Goal: Information Seeking & Learning: Learn about a topic

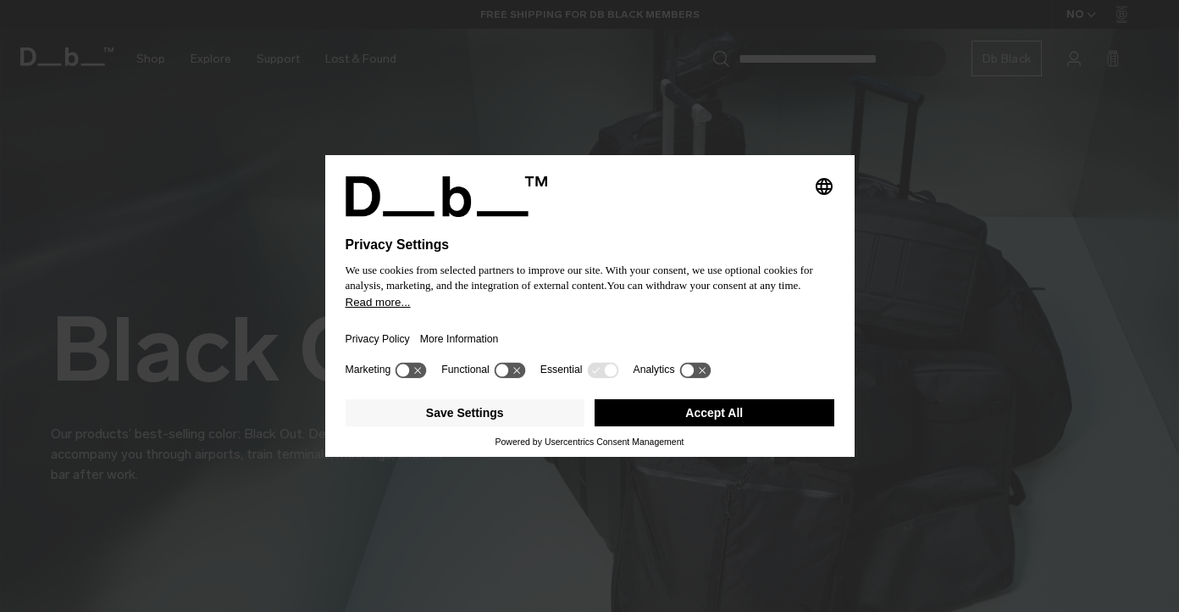
click at [635, 423] on button "Accept All" at bounding box center [715, 412] width 240 height 27
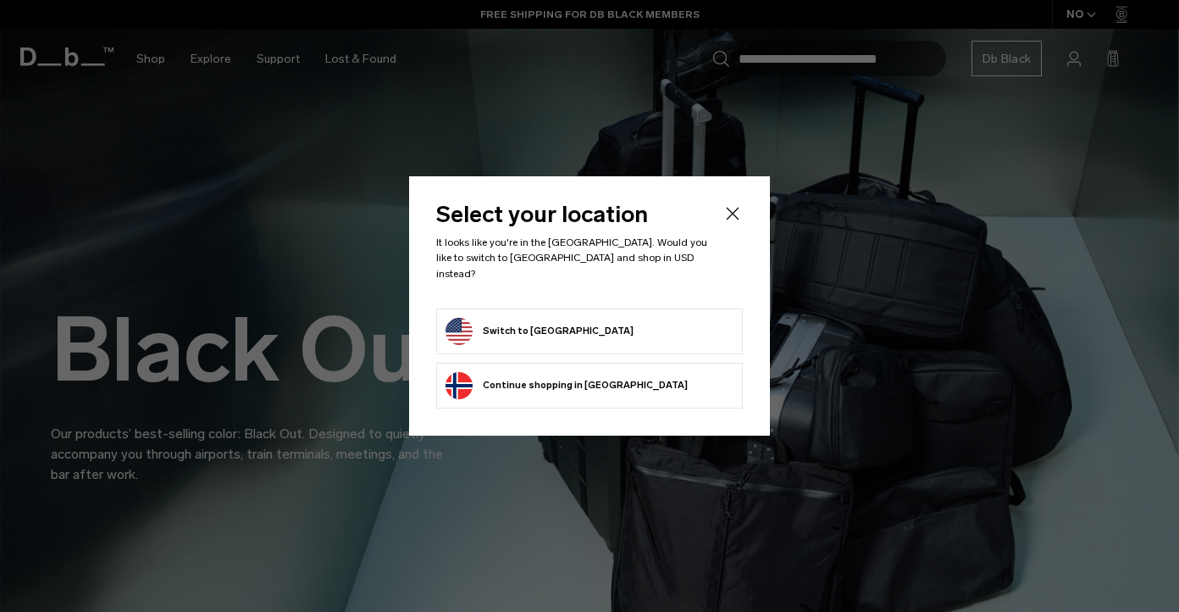
click at [609, 320] on form "Switch to United States" at bounding box center [590, 331] width 288 height 27
click at [561, 318] on button "Switch to United States" at bounding box center [540, 331] width 188 height 27
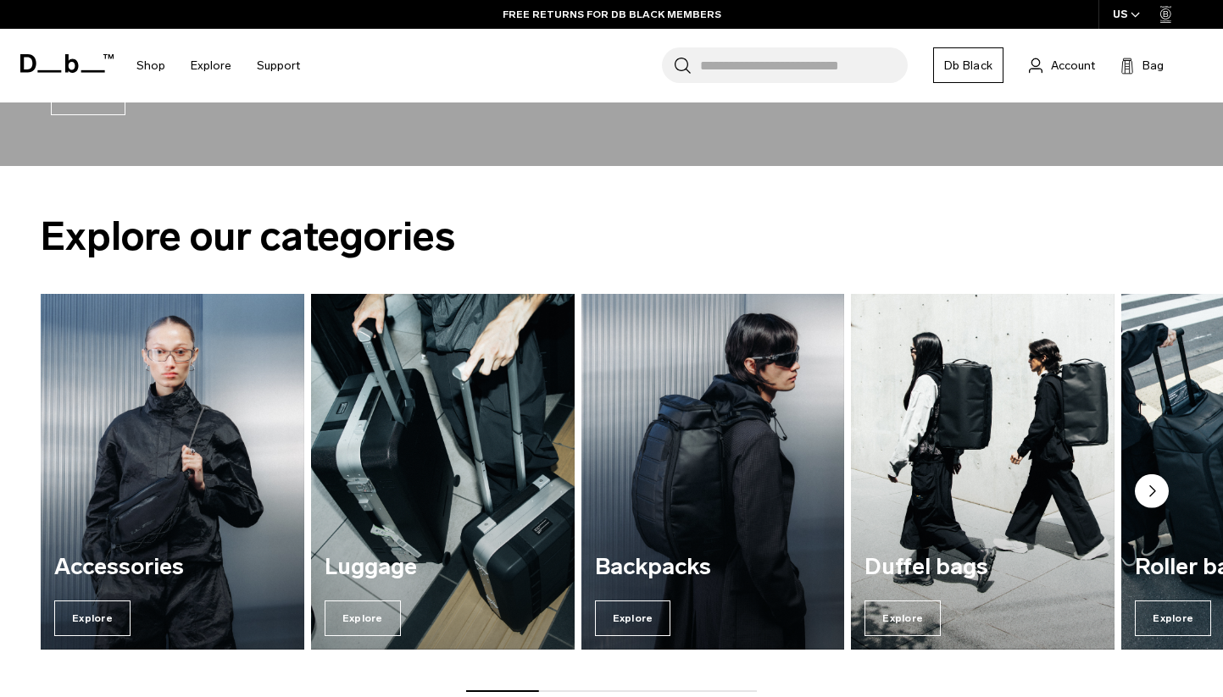
scroll to position [1729, 0]
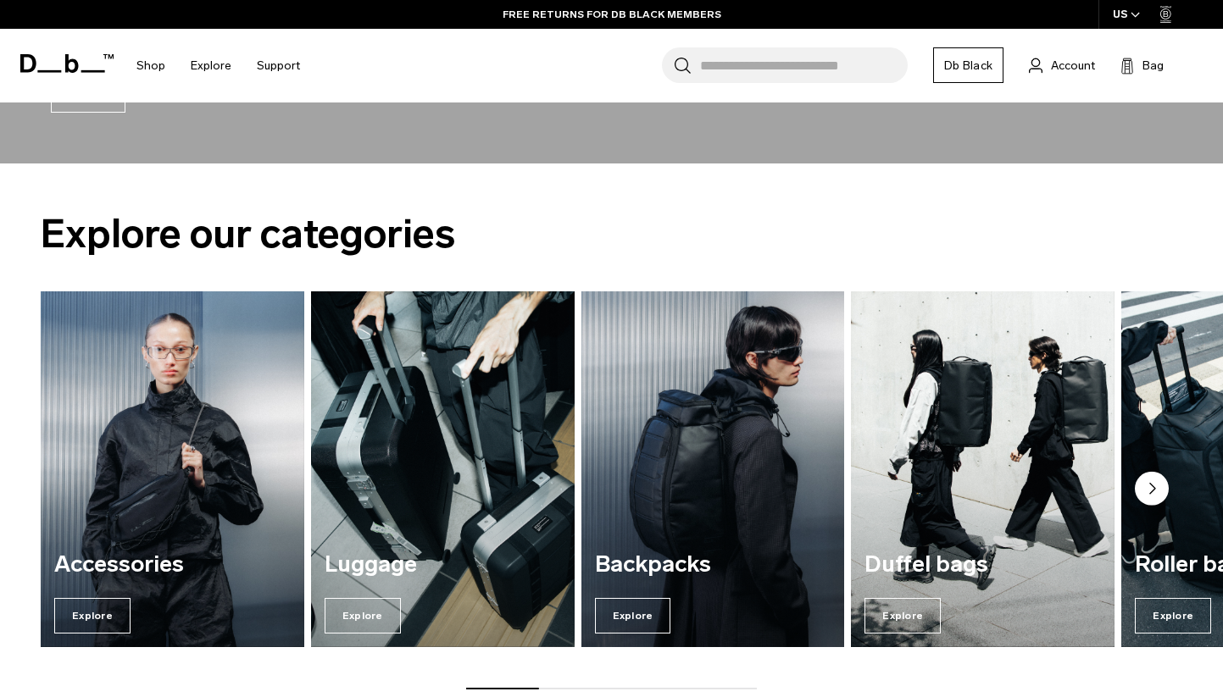
click at [725, 491] on img "3 / 7" at bounding box center [712, 469] width 271 height 366
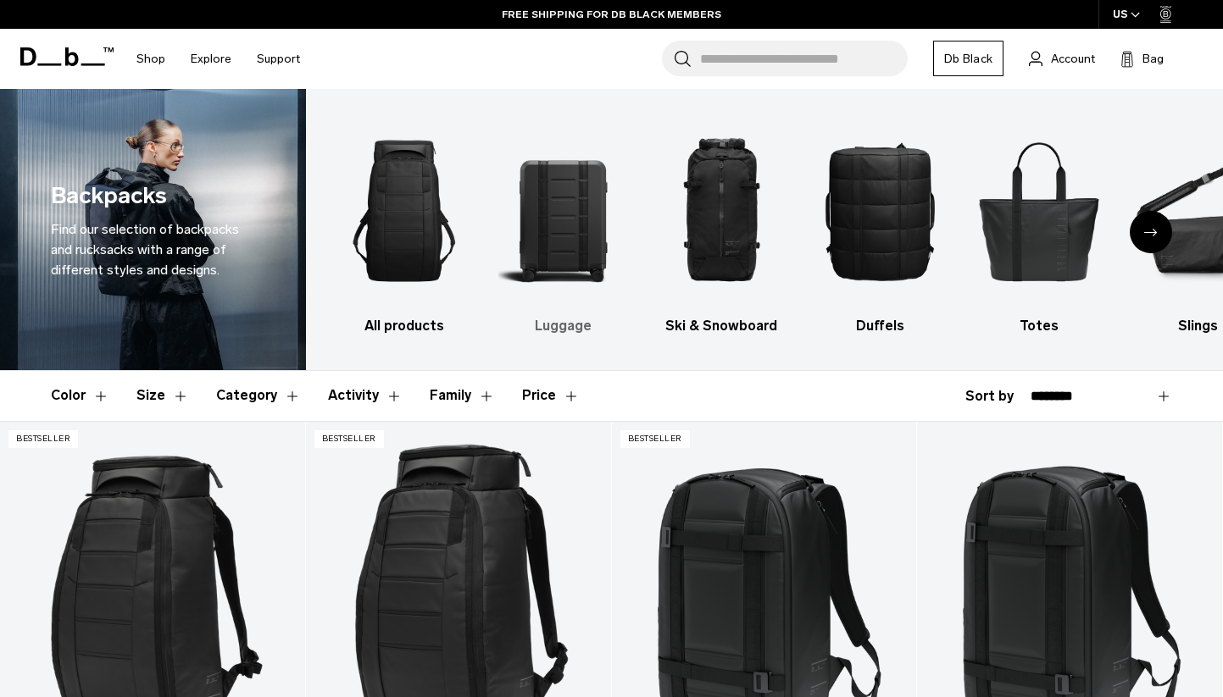
click at [585, 225] on img "2 / 10" at bounding box center [562, 210] width 129 height 193
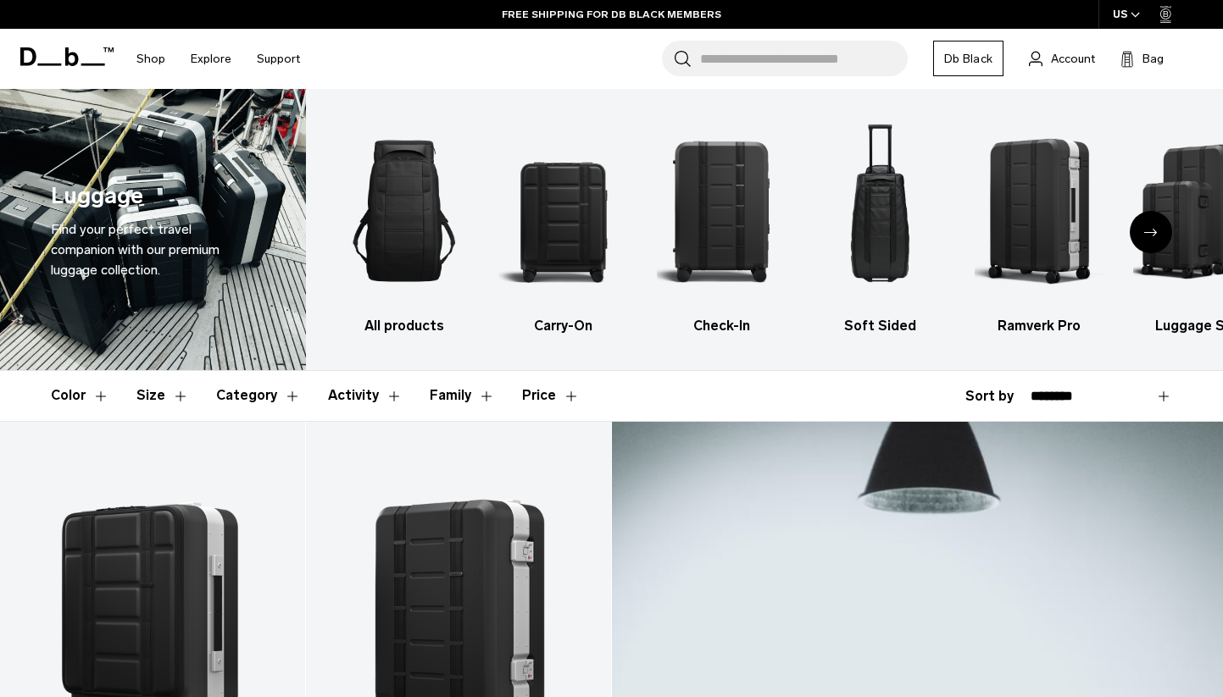
click at [1139, 232] on div "Next slide" at bounding box center [1150, 232] width 42 height 42
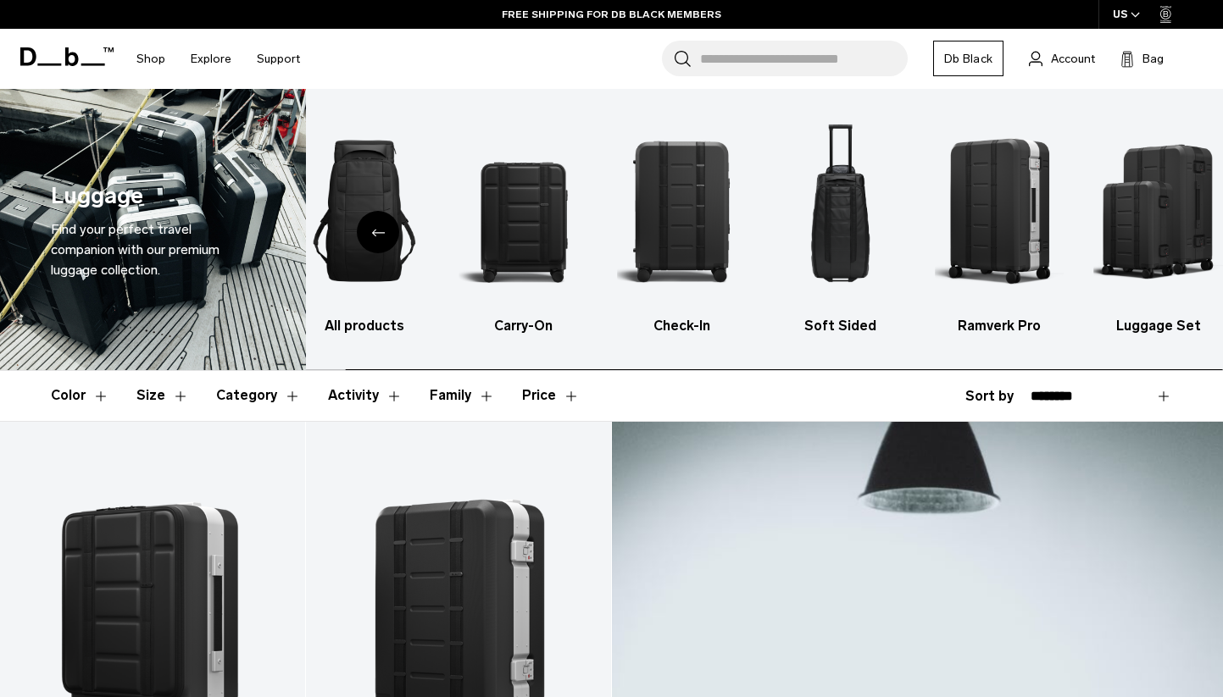
click at [1139, 232] on img "6 / 6" at bounding box center [1157, 210] width 129 height 193
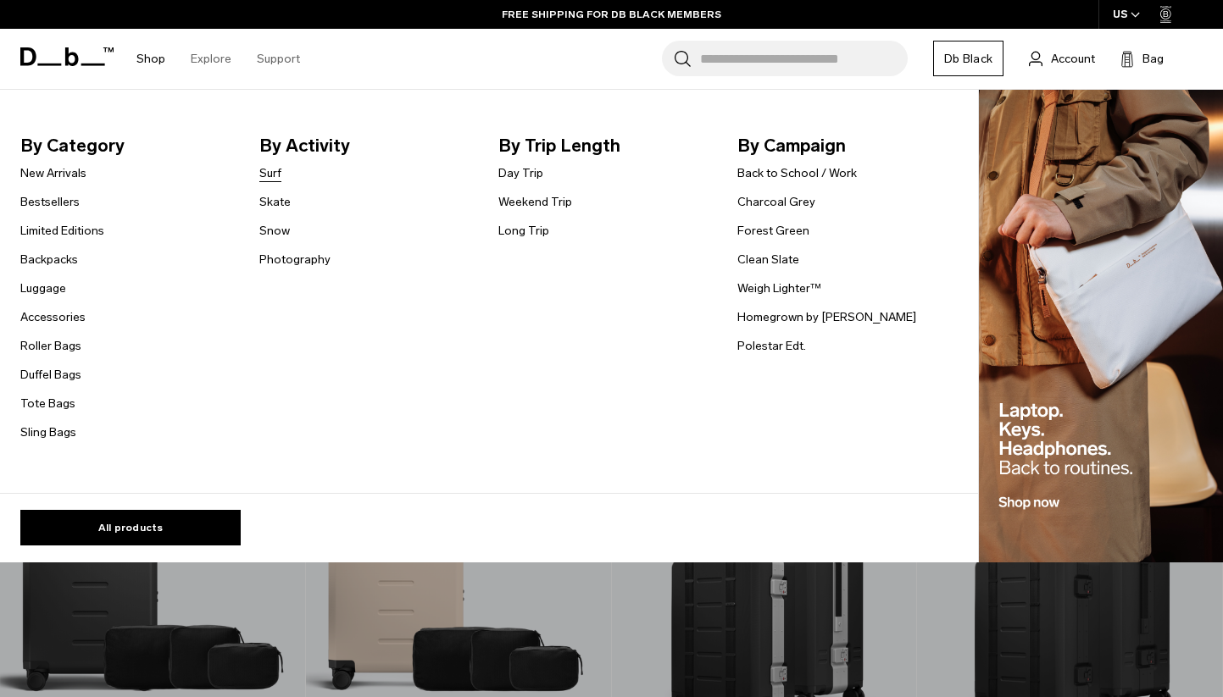
click at [267, 178] on link "Surf" at bounding box center [270, 173] width 22 height 18
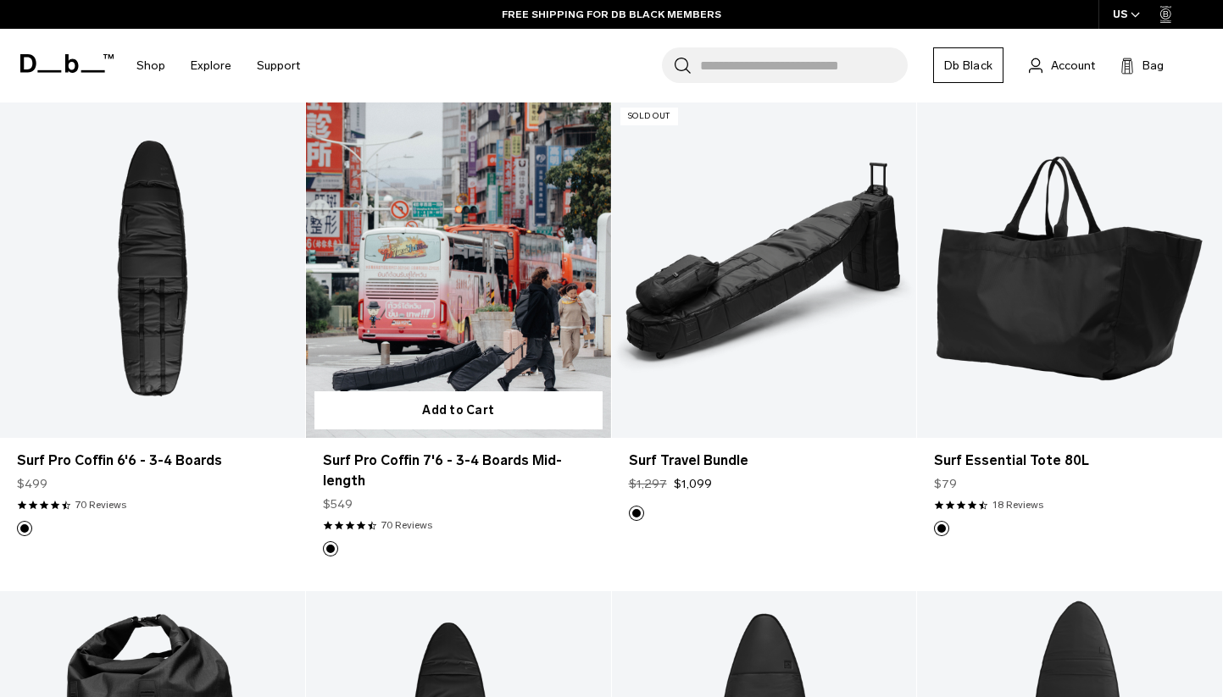
scroll to position [324, 0]
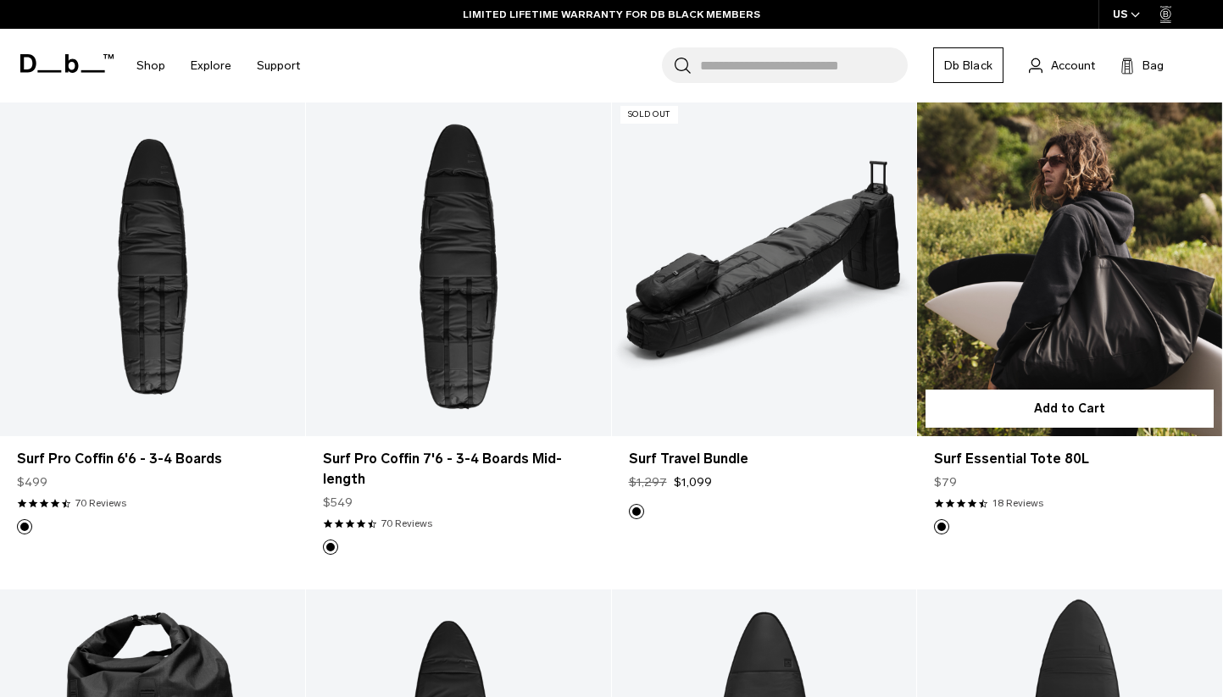
click at [1066, 326] on link "Surf Essential Tote 80L" at bounding box center [1069, 266] width 305 height 339
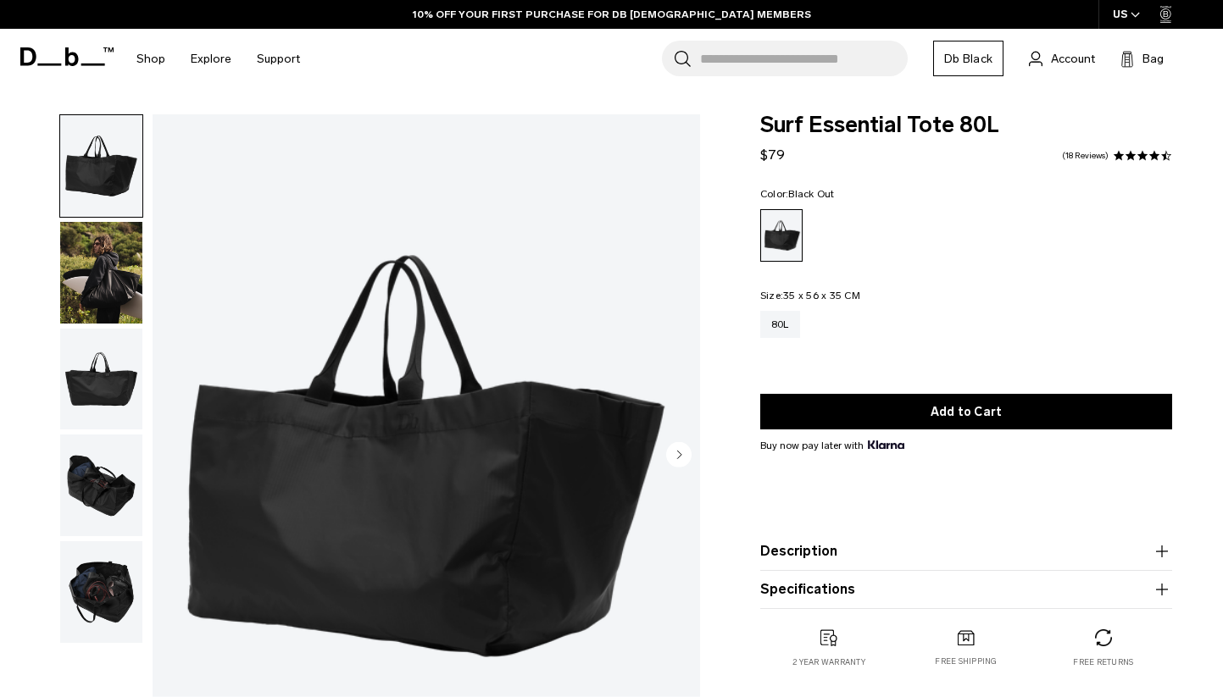
click at [125, 274] on img "button" at bounding box center [101, 273] width 82 height 102
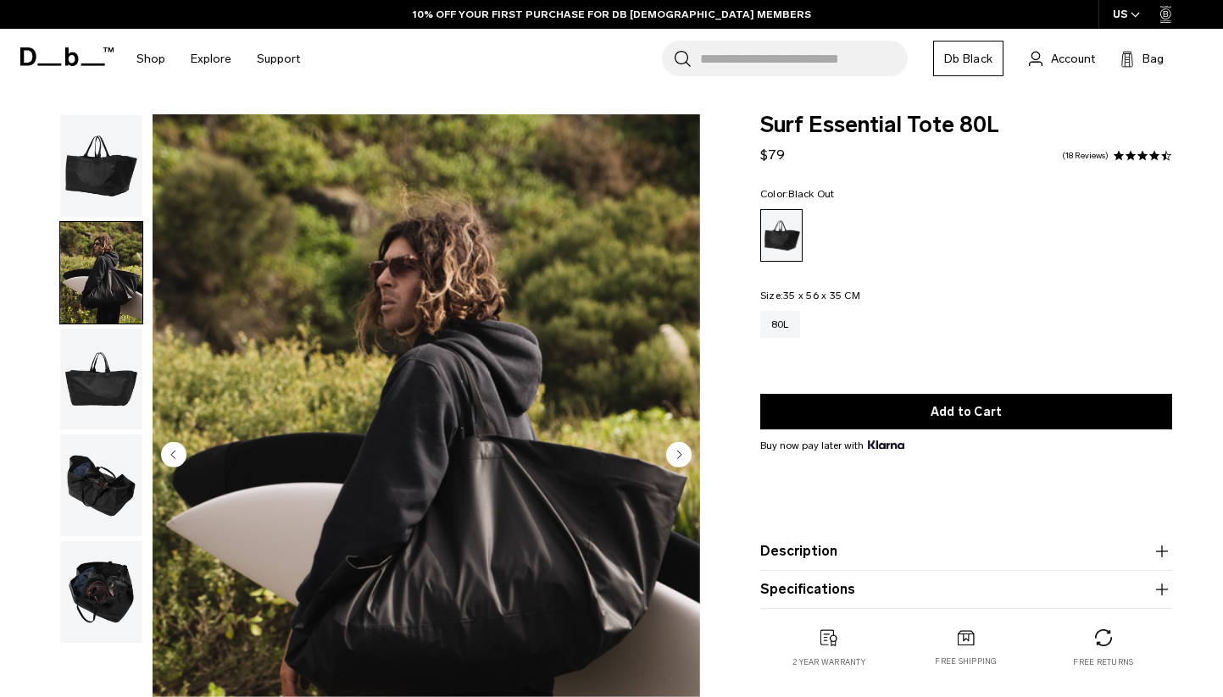
click at [96, 375] on img "button" at bounding box center [101, 380] width 82 height 102
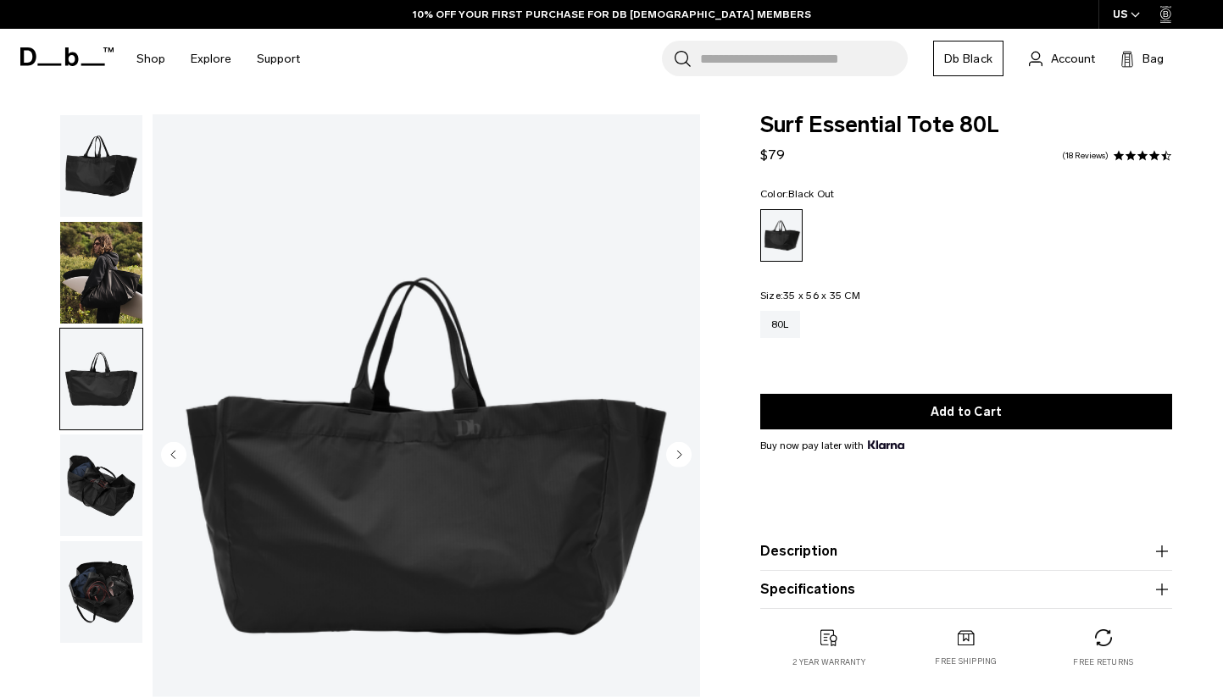
click at [72, 475] on img "button" at bounding box center [101, 486] width 82 height 102
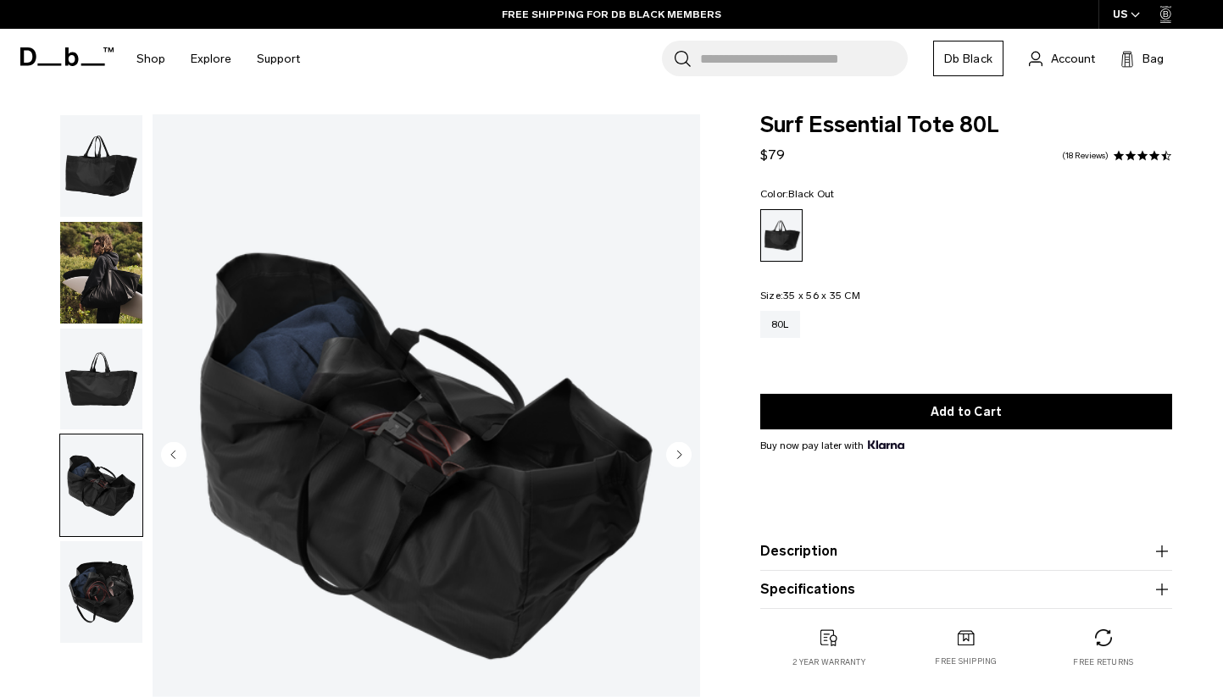
click at [92, 599] on img "button" at bounding box center [101, 592] width 82 height 102
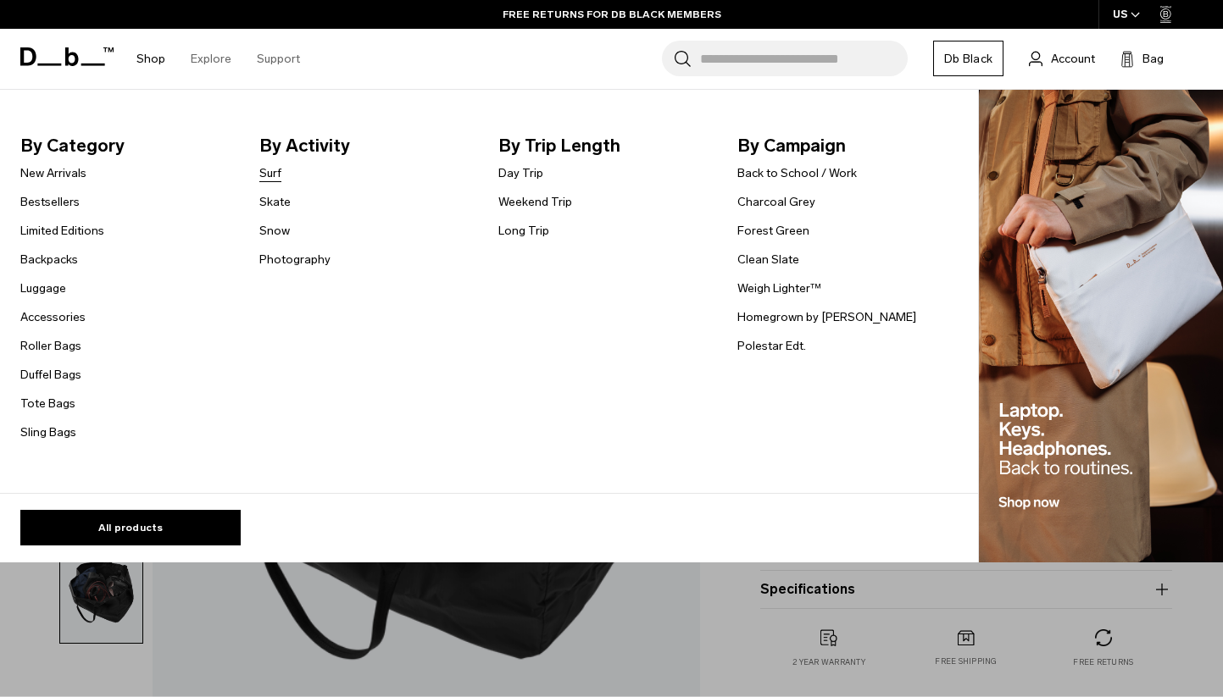
click at [273, 177] on link "Surf" at bounding box center [270, 173] width 22 height 18
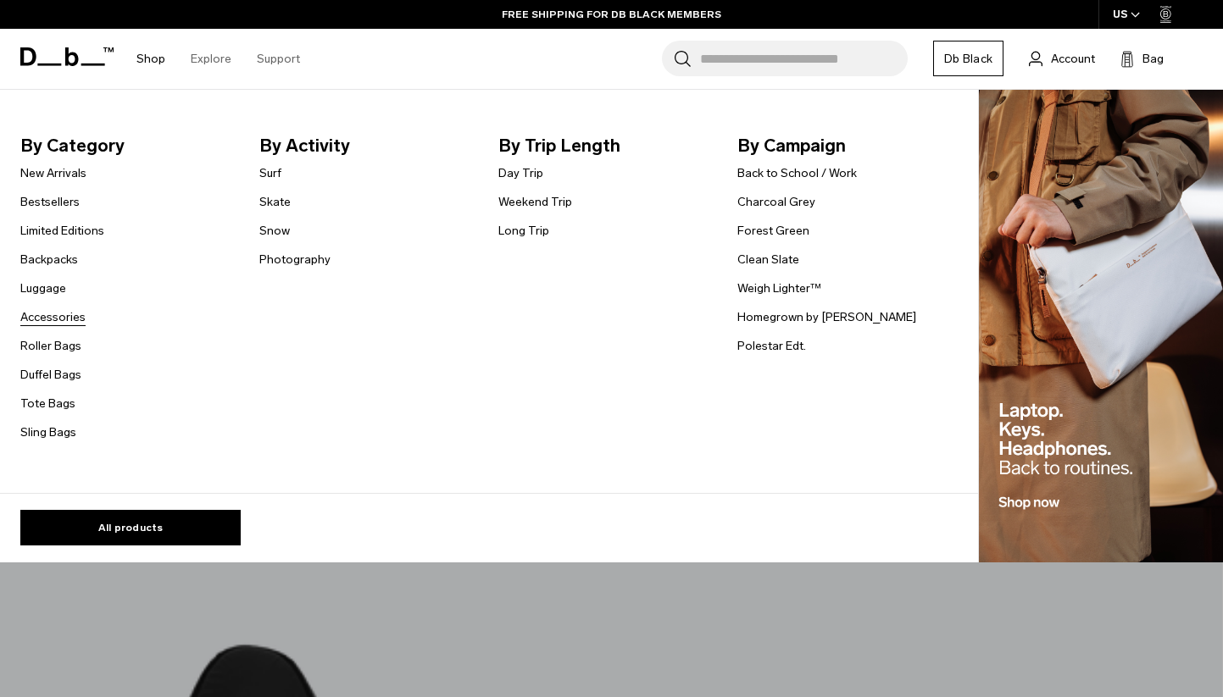
click at [36, 322] on link "Accessories" at bounding box center [52, 317] width 65 height 18
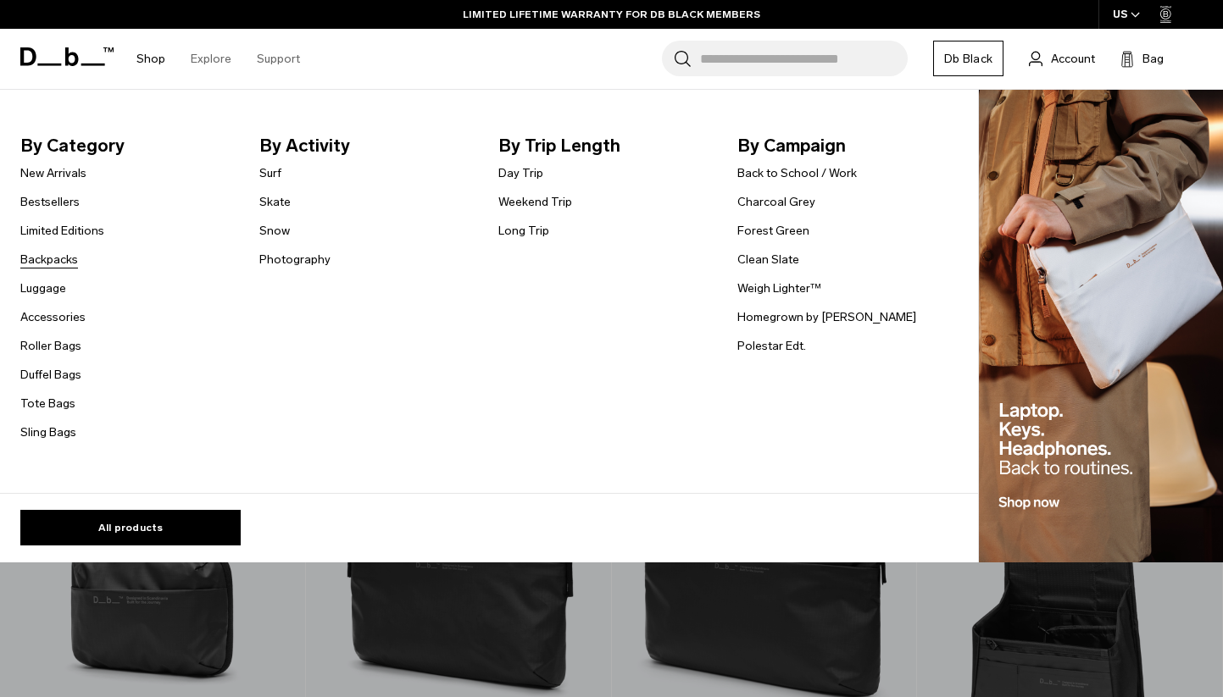
click at [47, 259] on link "Backpacks" at bounding box center [49, 260] width 58 height 18
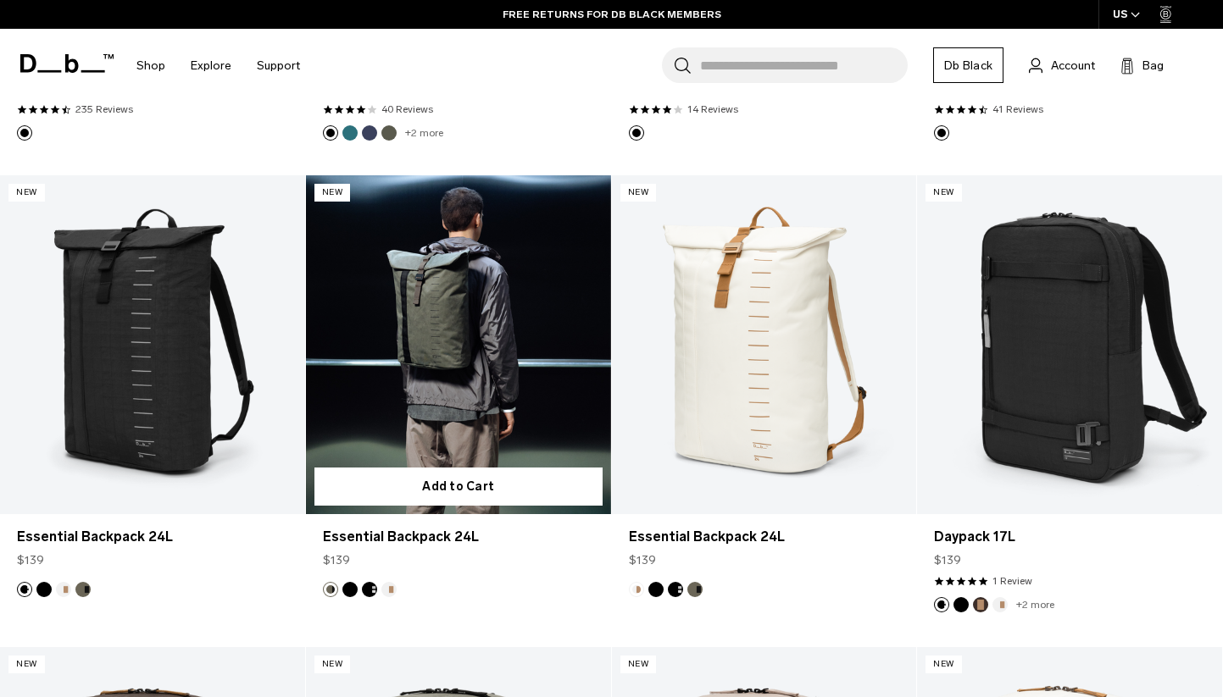
scroll to position [2621, 0]
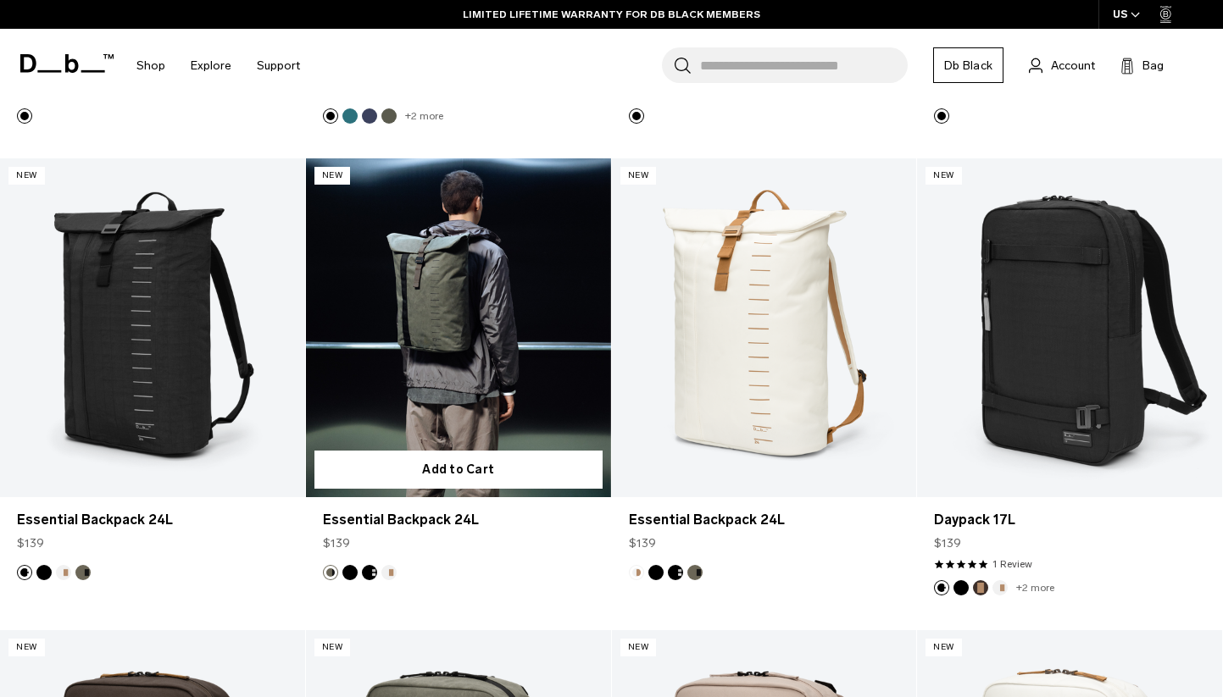
click at [467, 320] on link "Essential Backpack 24L" at bounding box center [458, 327] width 305 height 339
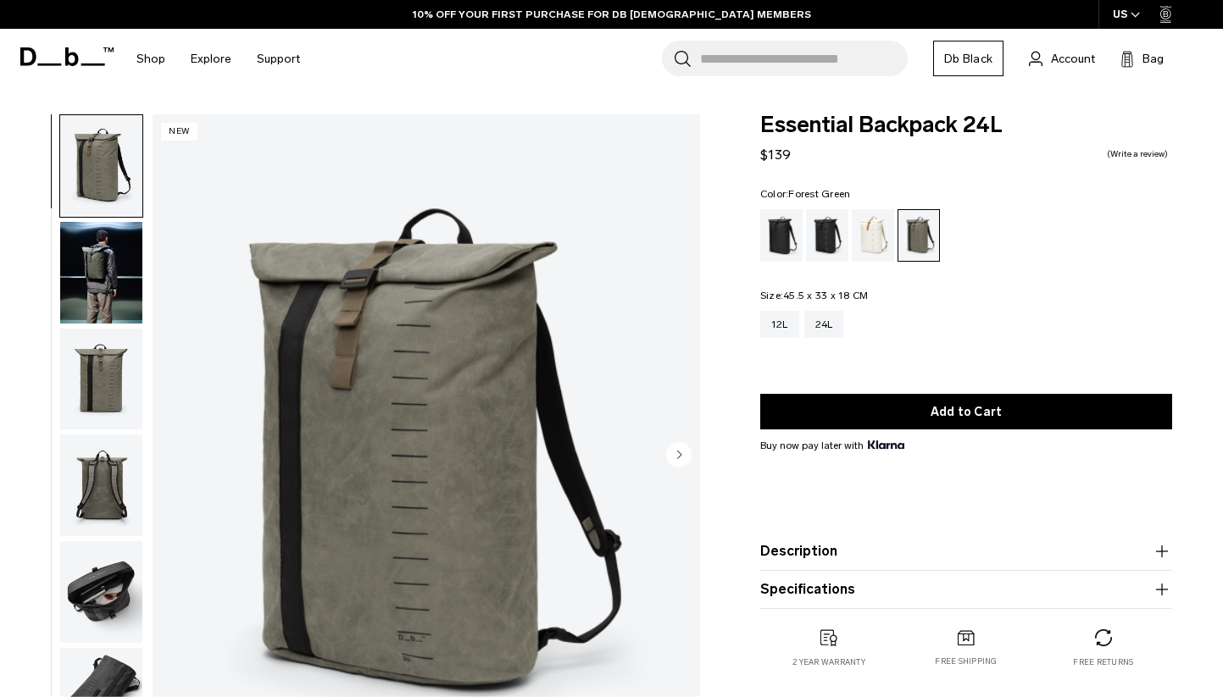
click at [93, 271] on img "button" at bounding box center [101, 273] width 82 height 102
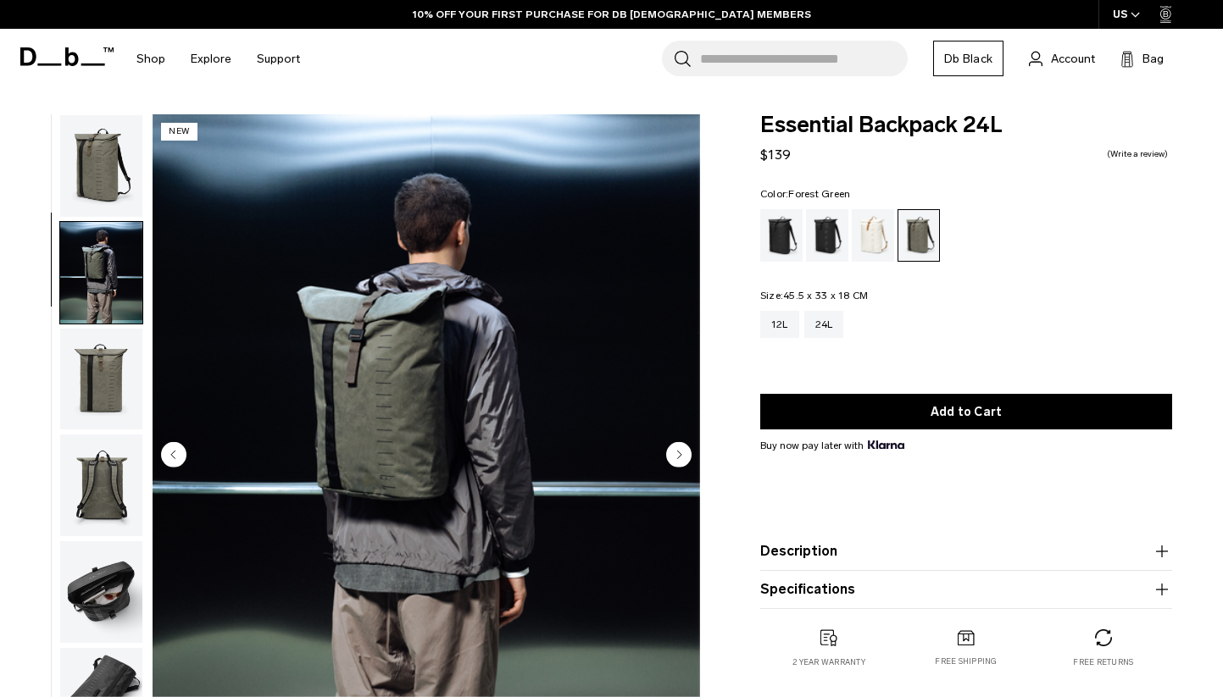
scroll to position [58, 0]
